Goal: Task Accomplishment & Management: Manage account settings

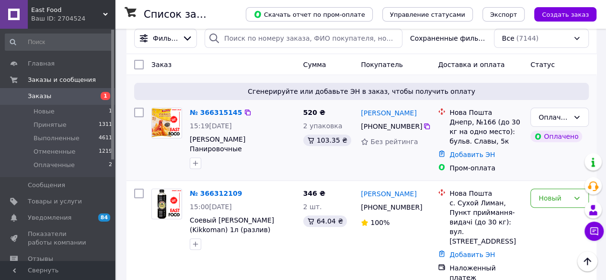
scroll to position [144, 0]
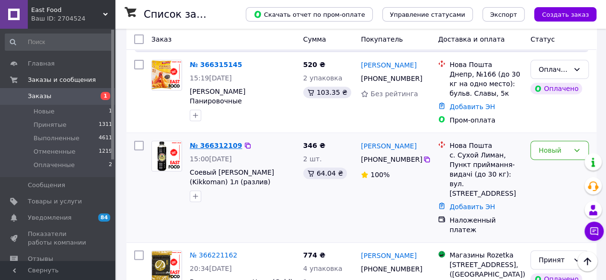
click at [212, 144] on link "№ 366312109" at bounding box center [216, 146] width 52 height 8
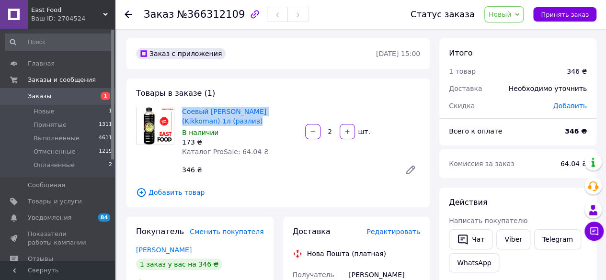
drag, startPoint x: 181, startPoint y: 111, endPoint x: 226, endPoint y: 124, distance: 46.5
click at [226, 124] on div "Соевый соус Киккоман (Kikkoman) 1л (разлив) В наличии 173 ₴ Каталог ProSale: 64…" at bounding box center [239, 132] width 123 height 54
copy link "Соевый [PERSON_NAME] (Kikkoman) 1л (разлив)"
click at [128, 13] on icon at bounding box center [129, 15] width 8 height 8
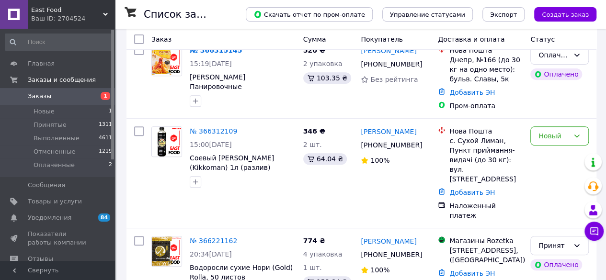
scroll to position [192, 0]
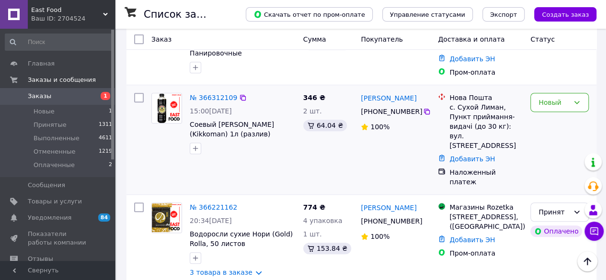
drag, startPoint x: 358, startPoint y: 100, endPoint x: 416, endPoint y: 113, distance: 59.4
click at [416, 113] on div "Виктор Бородинский +380 73 201 03 04 100%" at bounding box center [395, 140] width 77 height 102
copy div "Виктор Бородинский +380 73 201 03 04"
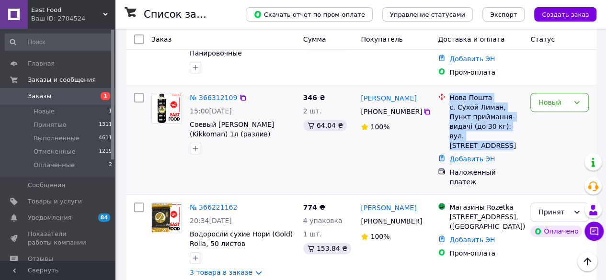
drag, startPoint x: 449, startPoint y: 99, endPoint x: 513, endPoint y: 136, distance: 74.0
click at [513, 136] on div "Нова Пошта с. Сухой Лиман, Пункт приймання-видачі (до 30 кг): вул. Чорноморців,…" at bounding box center [485, 121] width 77 height 57
copy div "Нова Пошта с. Сухой Лиман, Пункт приймання-видачі (до 30 кг): вул. Чорноморців,…"
click at [579, 101] on icon at bounding box center [577, 103] width 8 height 8
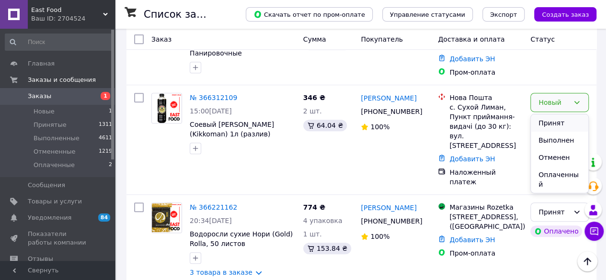
click at [554, 123] on li "Принят" at bounding box center [559, 122] width 57 height 17
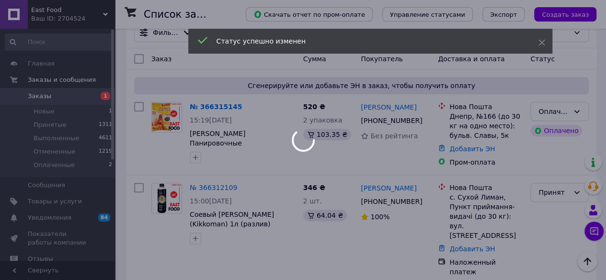
scroll to position [96, 0]
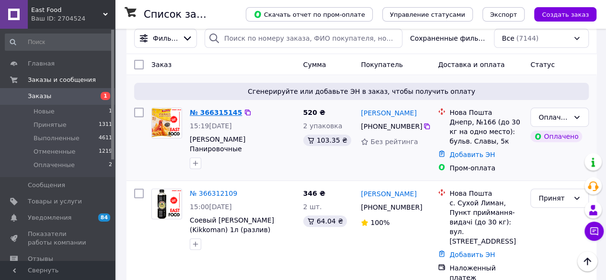
click at [215, 112] on link "№ 366315145" at bounding box center [216, 113] width 52 height 8
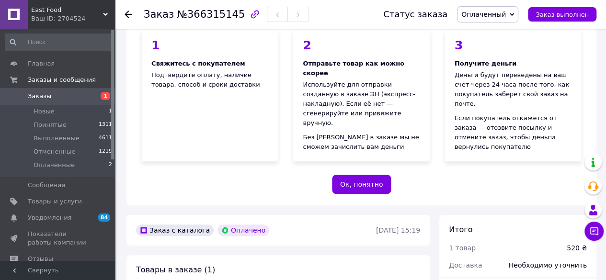
scroll to position [239, 0]
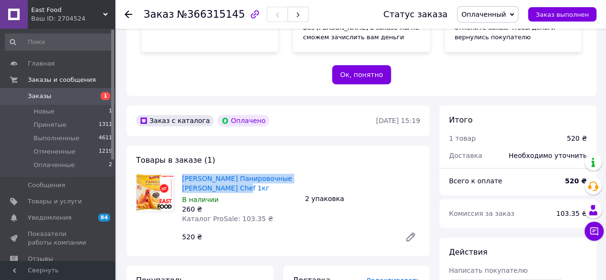
drag, startPoint x: 180, startPoint y: 146, endPoint x: 229, endPoint y: 160, distance: 51.4
click at [229, 172] on div "Сухари Панко Панировочные Panko Bon Chef 1кг В наличии 260 ₴ Каталог ProSale: 1…" at bounding box center [239, 199] width 123 height 54
copy link "Сухари Панко Панировочные Panko Bon Chef 1кг"
click at [125, 16] on icon at bounding box center [129, 15] width 8 height 8
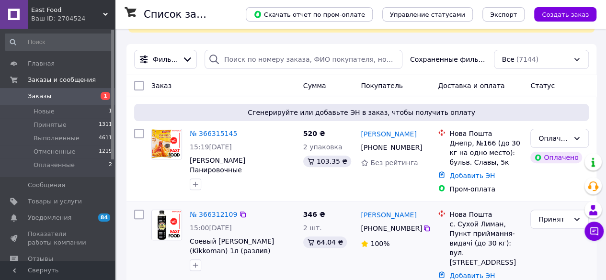
scroll to position [96, 0]
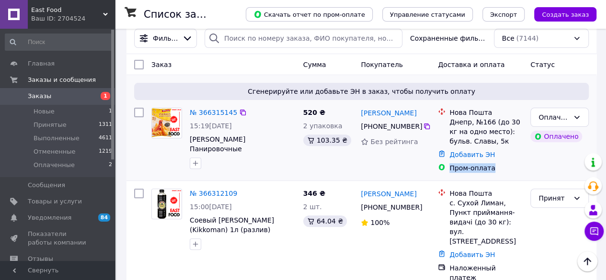
drag, startPoint x: 448, startPoint y: 168, endPoint x: 493, endPoint y: 169, distance: 45.0
click at [493, 169] on div "Пром-оплата" at bounding box center [485, 167] width 77 height 13
copy div "Пром-оплата"
drag, startPoint x: 358, startPoint y: 110, endPoint x: 416, endPoint y: 129, distance: 60.7
click at [416, 129] on div "Тамара Кузьміна +380 97 577 20 77 Без рейтинга" at bounding box center [395, 140] width 77 height 73
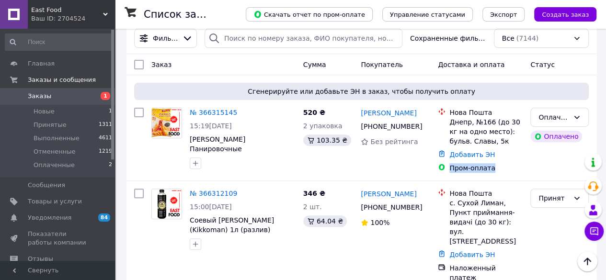
copy div "Тамара Кузьміна +380 97 577 20 77"
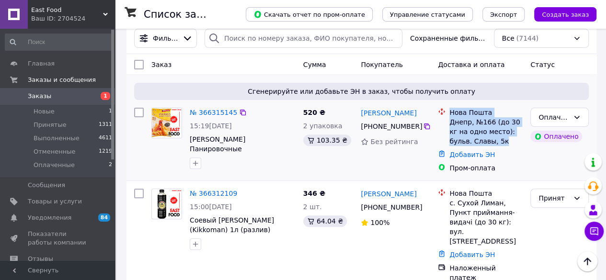
drag, startPoint x: 448, startPoint y: 113, endPoint x: 484, endPoint y: 142, distance: 46.2
click at [484, 142] on div "Нова Пошта Днепр, №166 (до 30 кг на одно место): бульв. Славы, 5к" at bounding box center [485, 127] width 77 height 38
copy div "Нова Пошта Днепр, №166 (до 30 кг на одно место): бульв. Славы, 5к"
click at [578, 115] on icon at bounding box center [577, 118] width 8 height 8
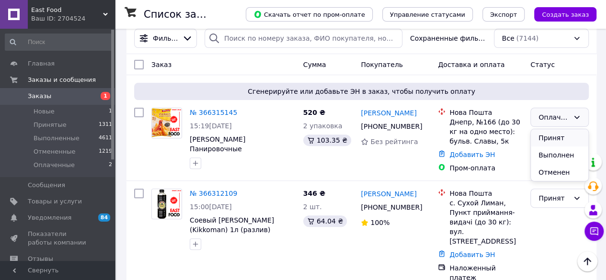
click at [551, 140] on li "Принят" at bounding box center [559, 137] width 57 height 17
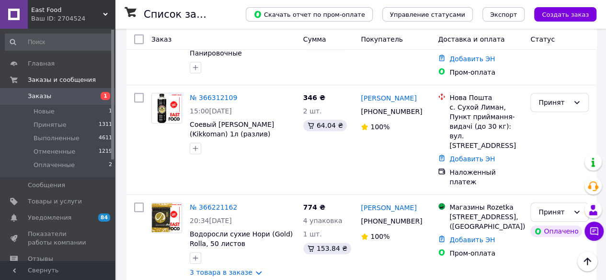
scroll to position [144, 0]
